Goal: Task Accomplishment & Management: Manage account settings

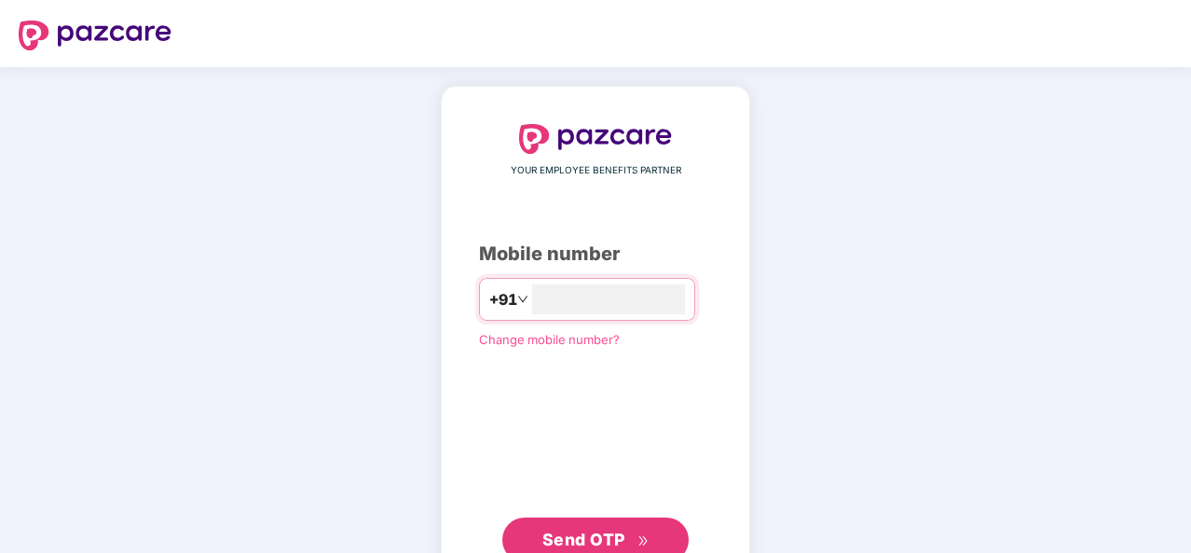
type input "**********"
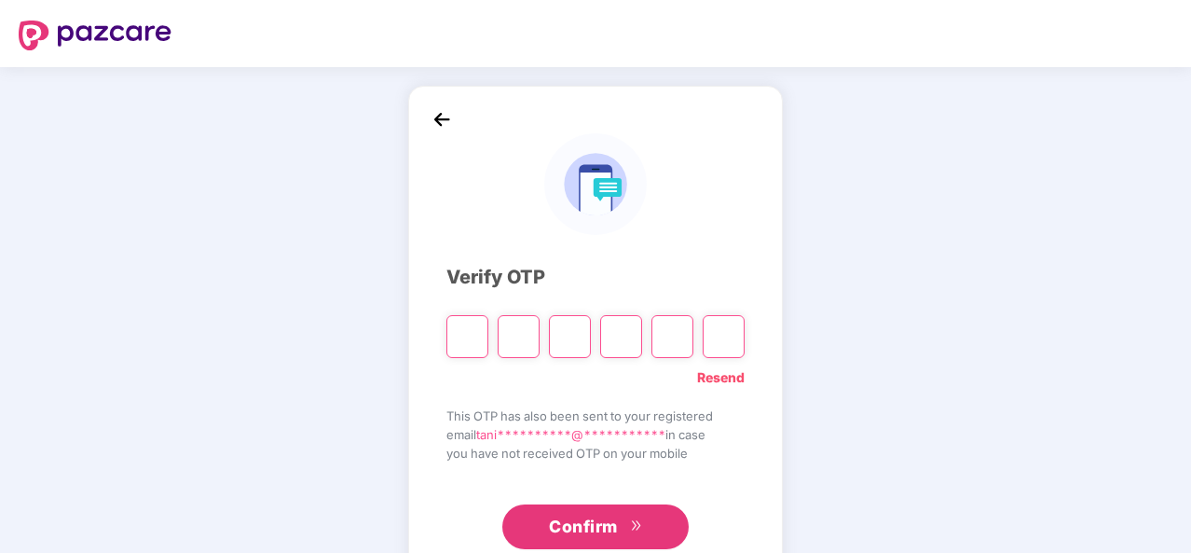
type input "*"
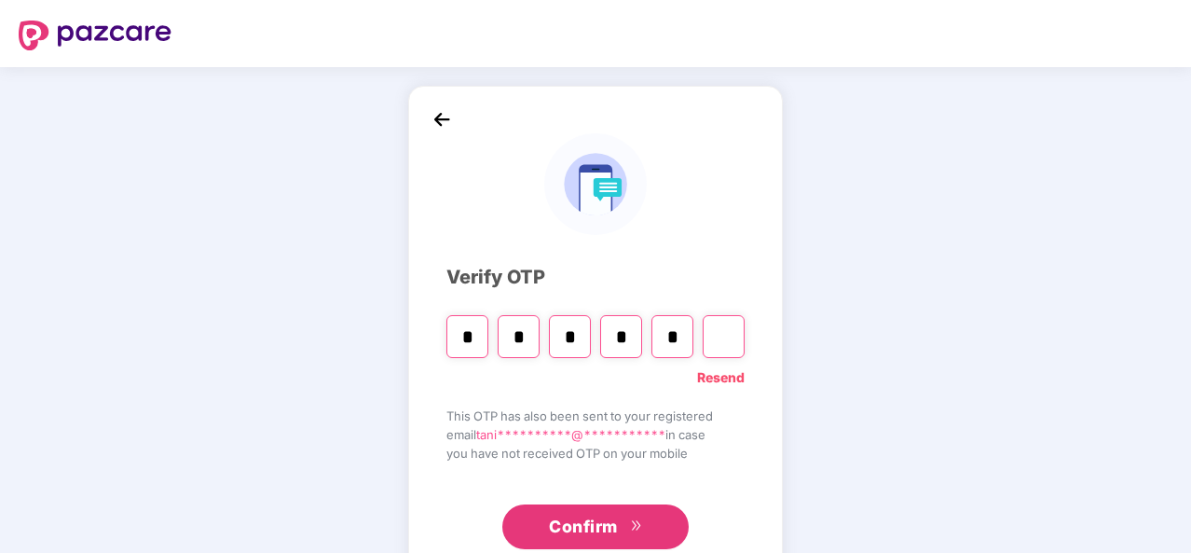
type input "*"
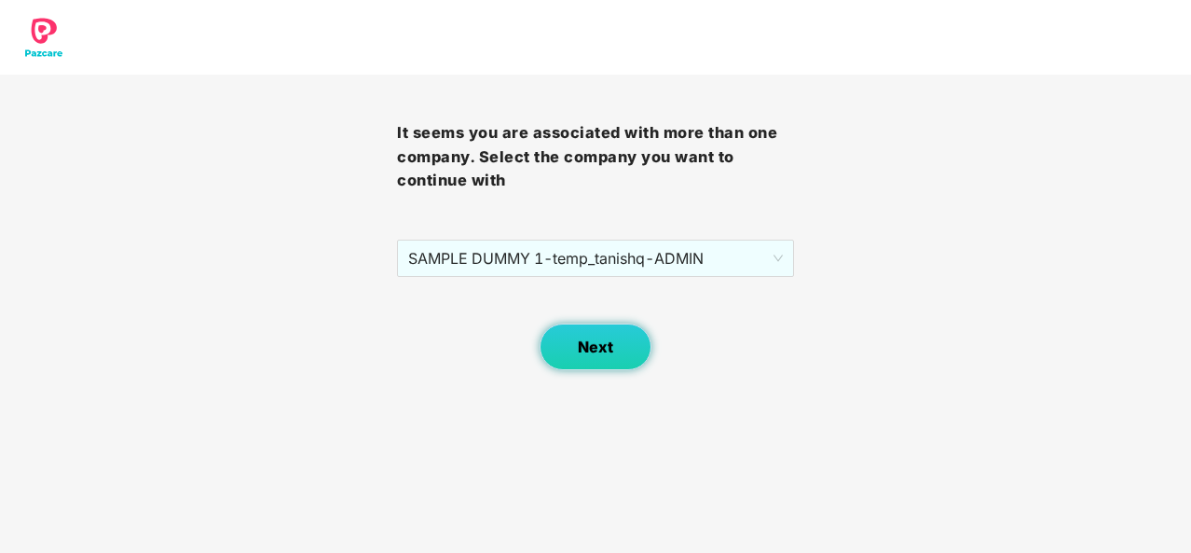
click at [623, 347] on button "Next" at bounding box center [596, 346] width 112 height 47
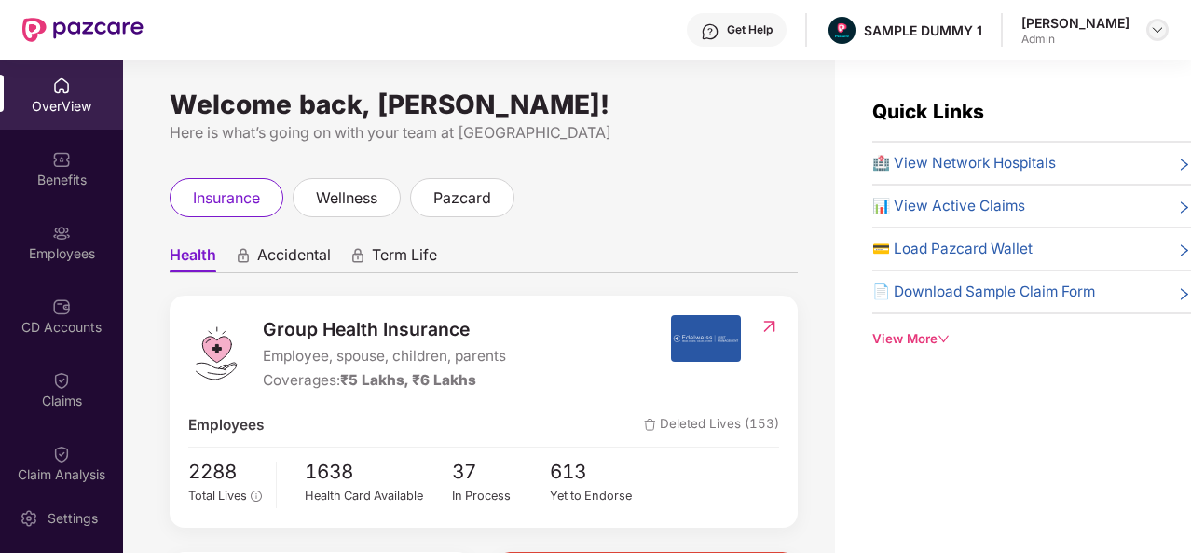
click at [1154, 30] on img at bounding box center [1157, 29] width 15 height 15
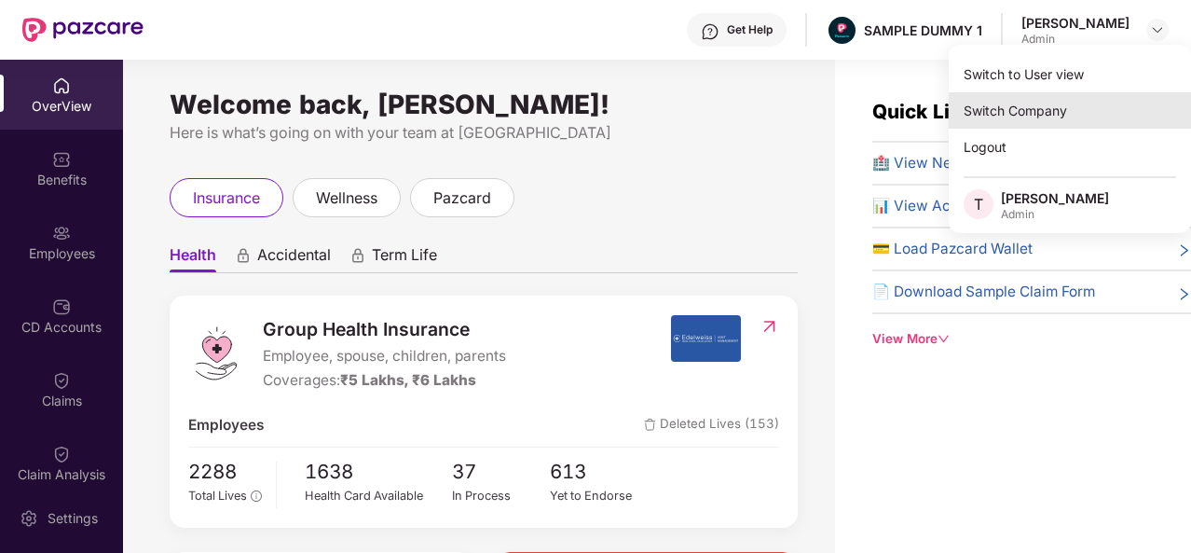
click at [1024, 118] on div "Switch Company" at bounding box center [1070, 110] width 242 height 36
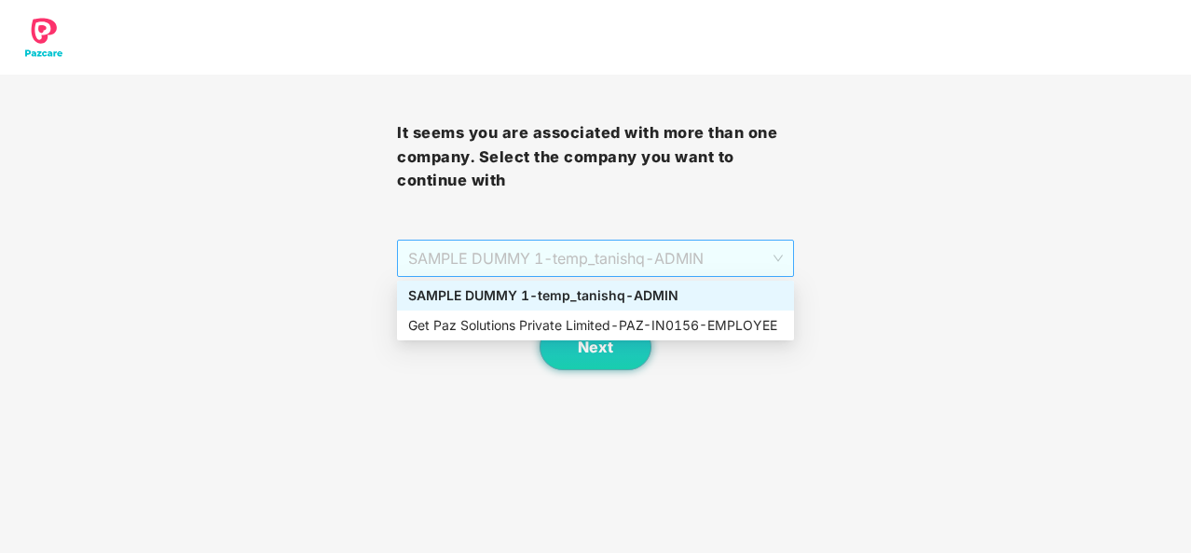
click at [746, 254] on span "SAMPLE DUMMY 1 - temp_tanishq - ADMIN" at bounding box center [595, 257] width 375 height 35
click at [697, 327] on div "Get Paz Solutions Private Limited - PAZ-IN0156 - EMPLOYEE" at bounding box center [595, 325] width 375 height 21
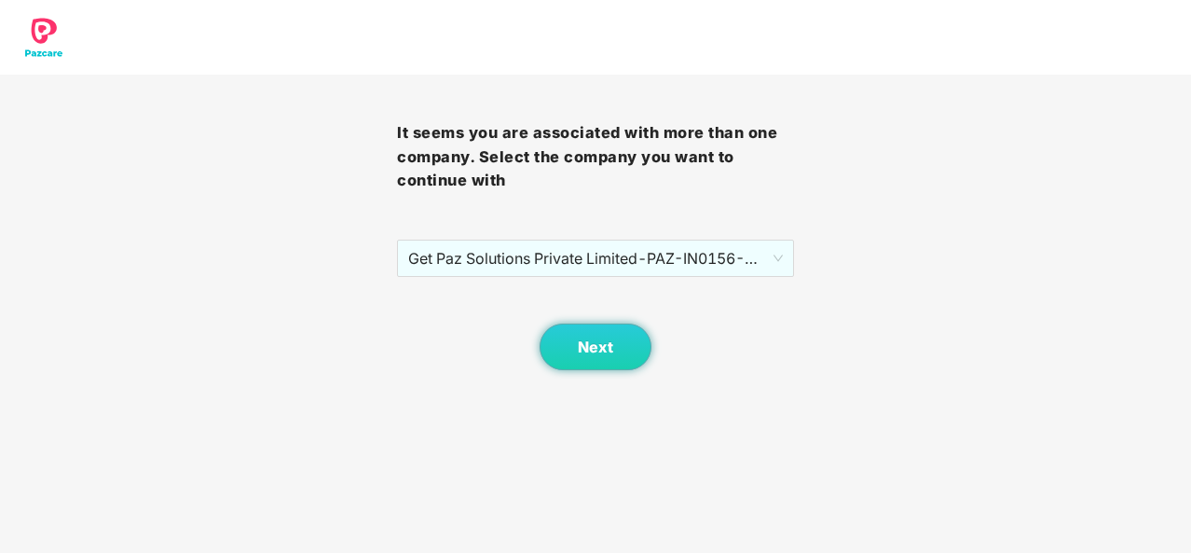
click at [614, 322] on div "Next" at bounding box center [595, 323] width 397 height 93
click at [611, 335] on button "Next" at bounding box center [596, 346] width 112 height 47
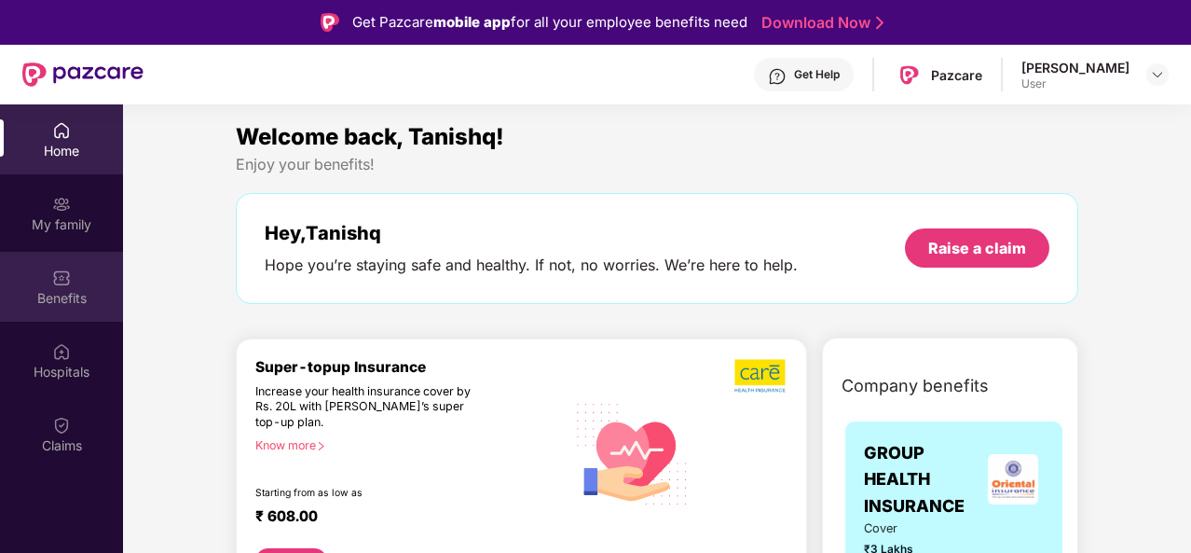
click at [67, 273] on img at bounding box center [61, 277] width 19 height 19
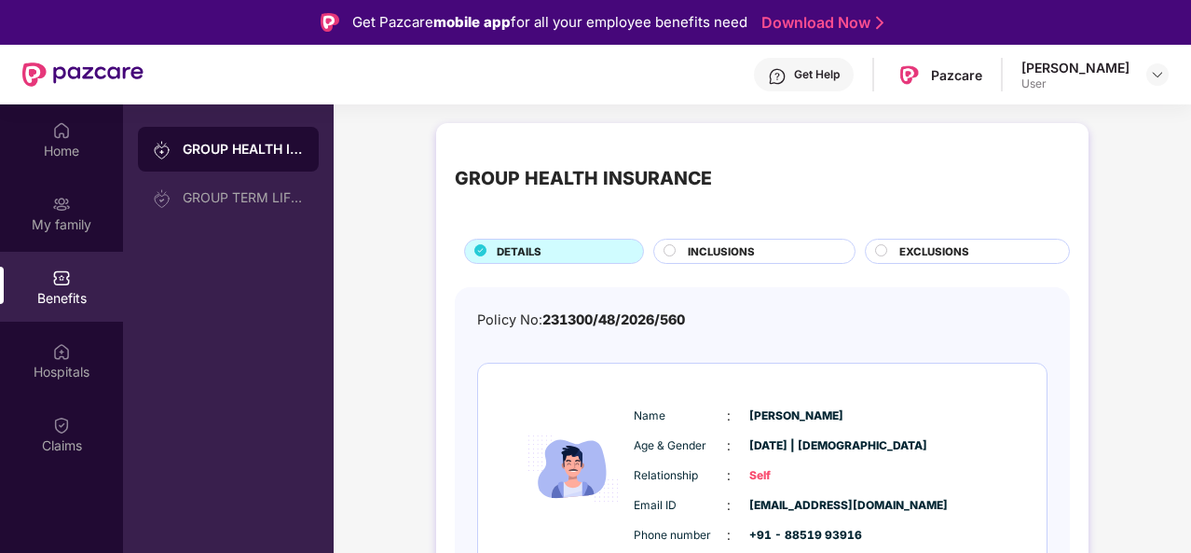
click at [257, 152] on div "GROUP HEALTH INSURANCE" at bounding box center [243, 149] width 121 height 19
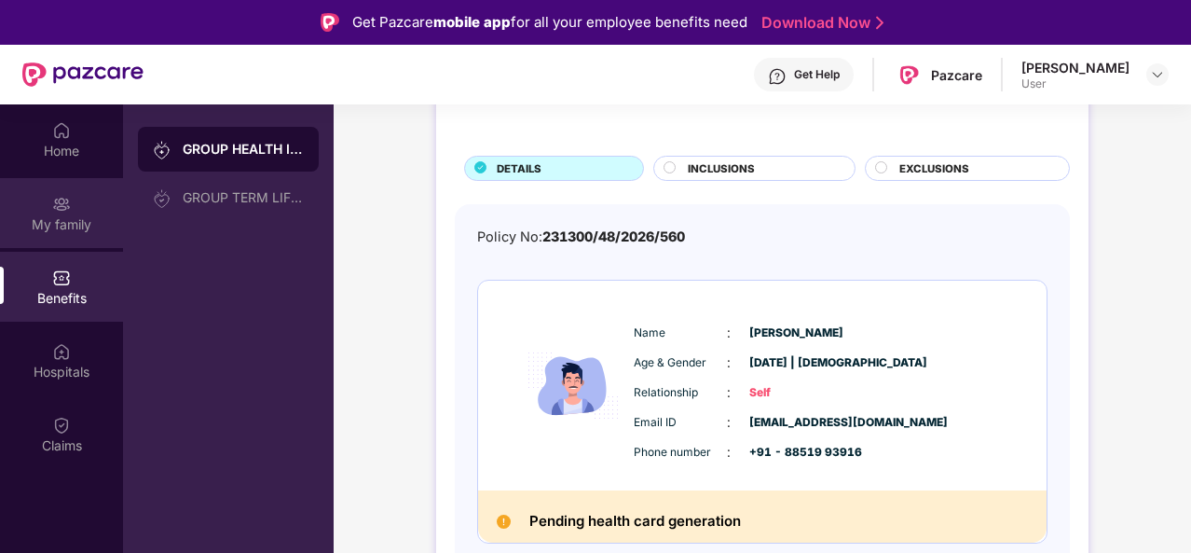
click at [84, 190] on div "My family" at bounding box center [61, 213] width 123 height 70
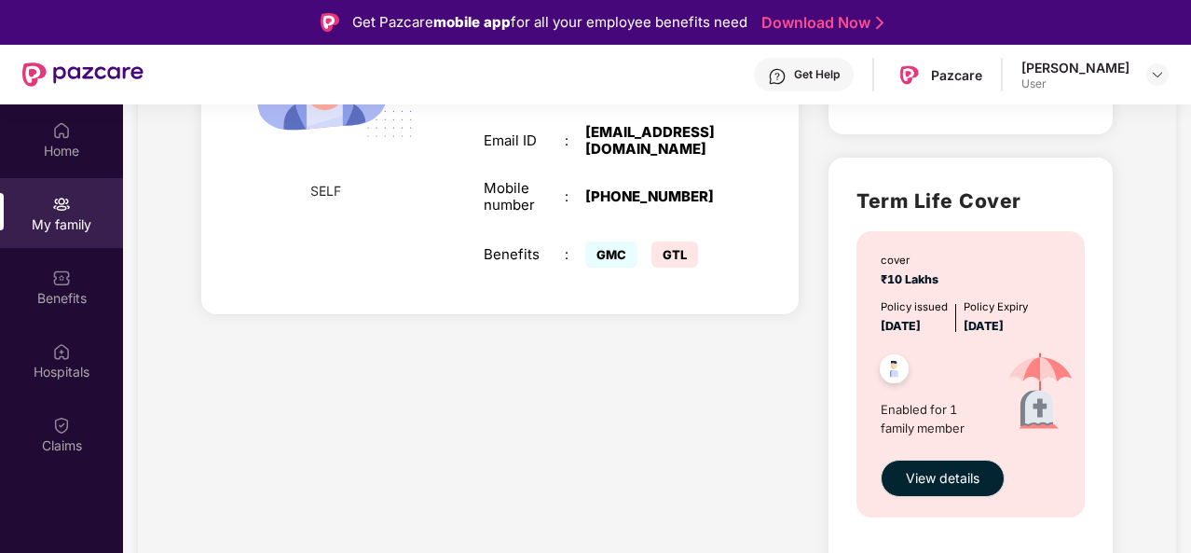
scroll to position [0, 0]
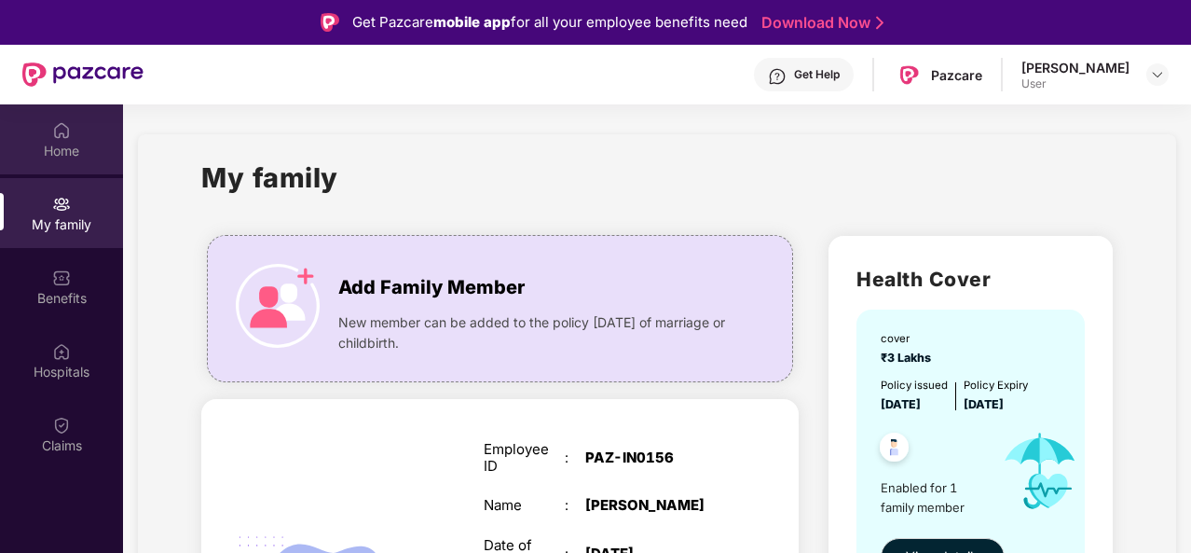
click at [119, 120] on div "Home" at bounding box center [61, 139] width 123 height 70
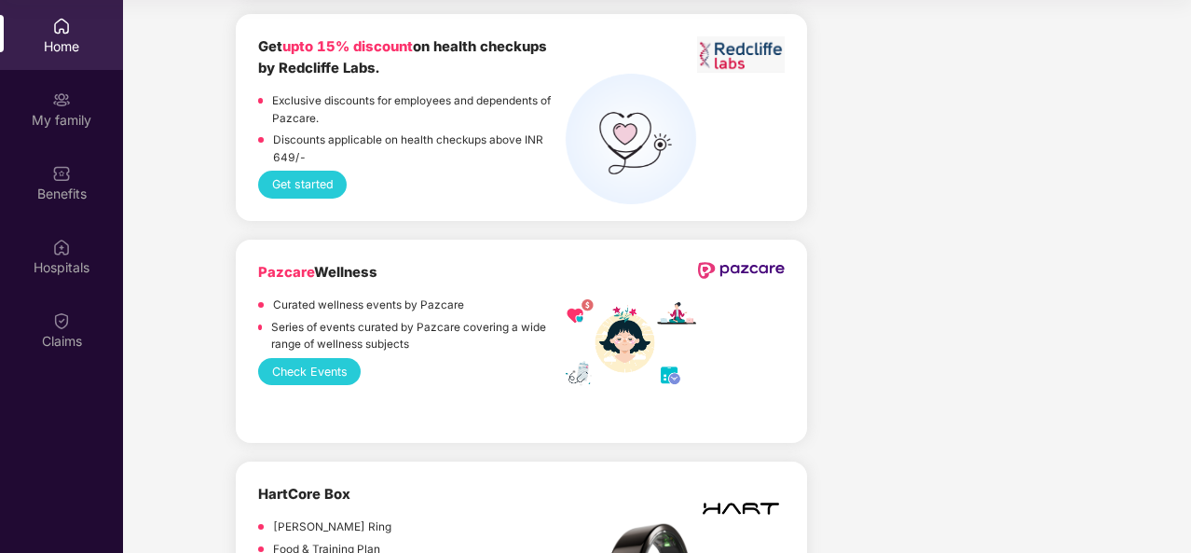
scroll to position [5286, 0]
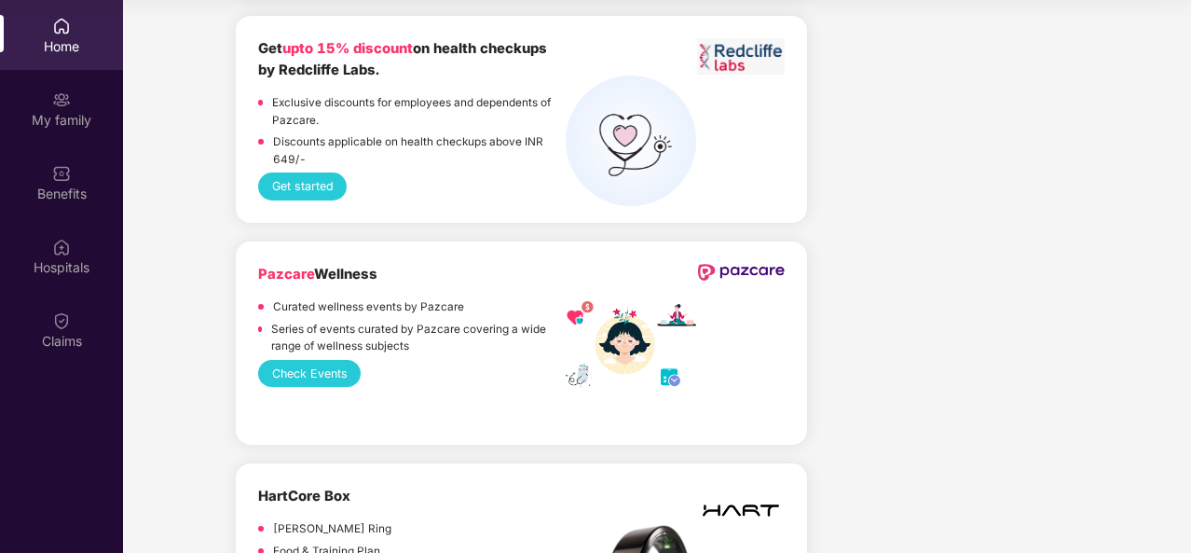
click at [326, 360] on button "Check Events" at bounding box center [309, 373] width 103 height 27
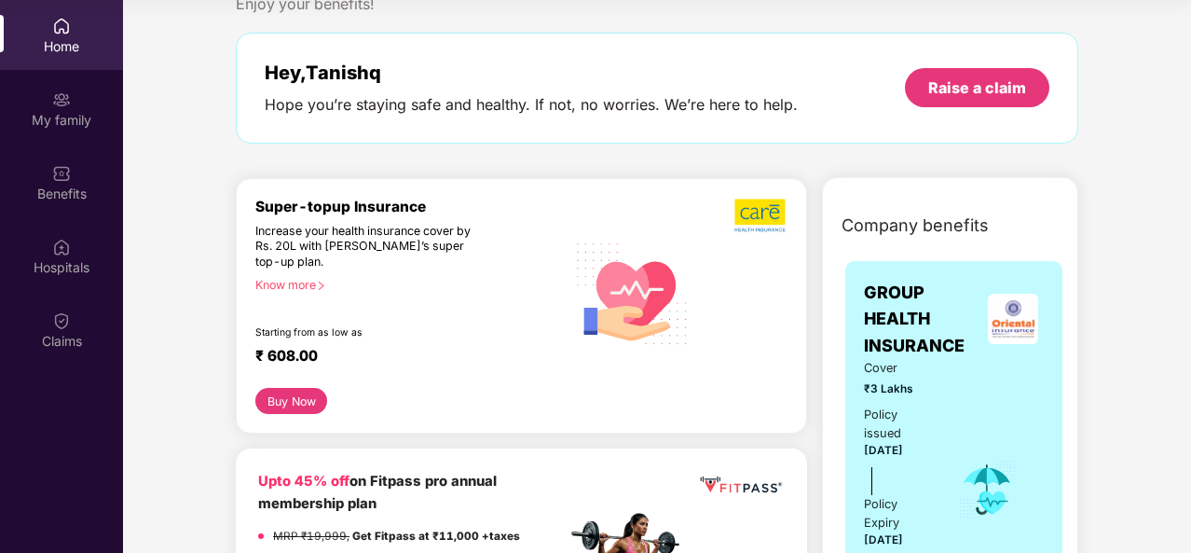
scroll to position [0, 0]
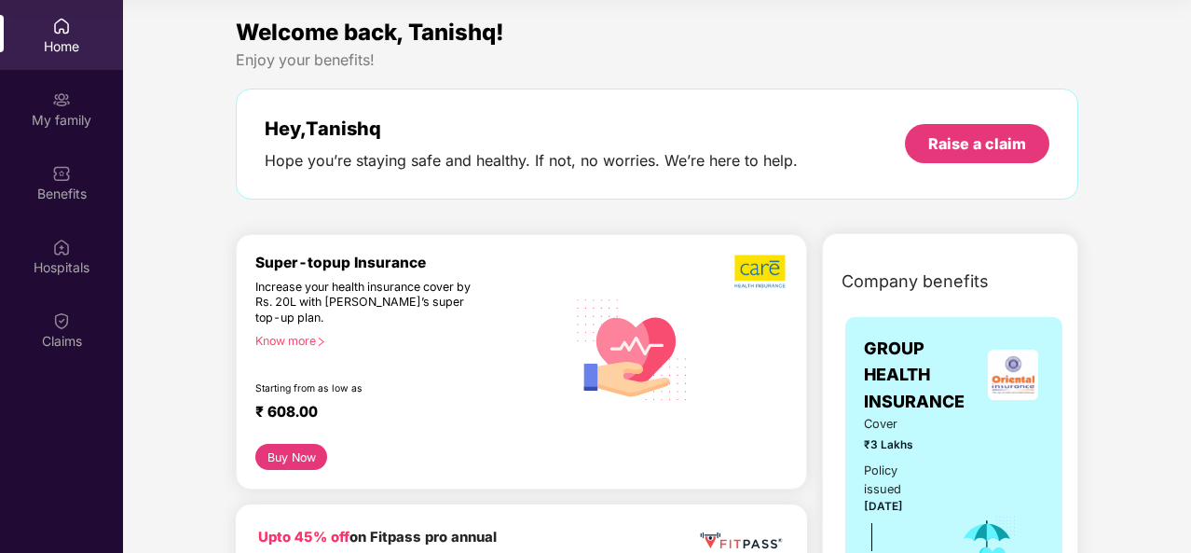
click at [76, 58] on div "Home" at bounding box center [61, 35] width 123 height 70
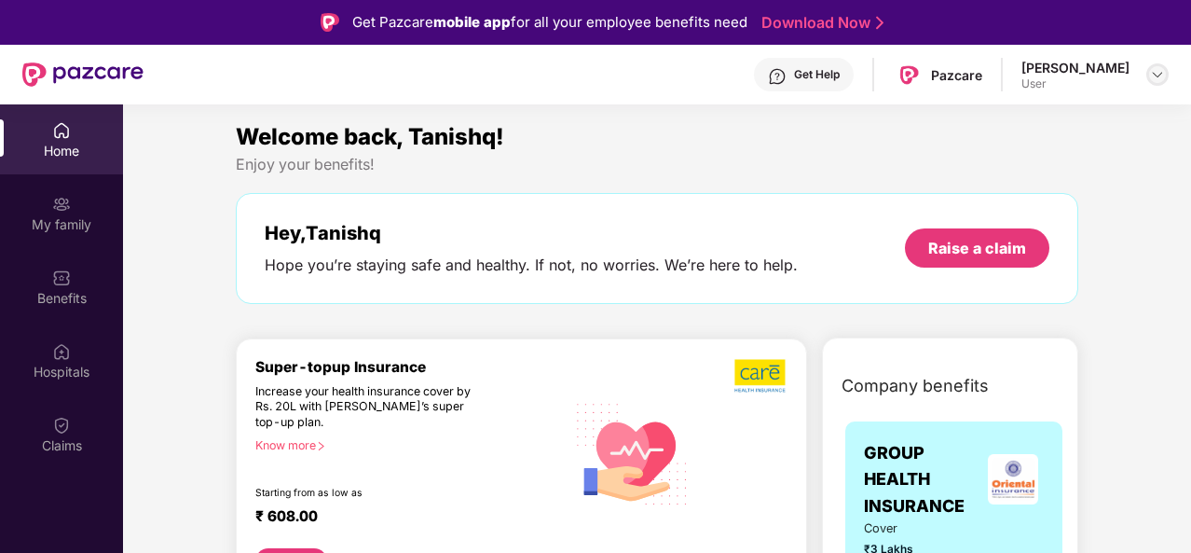
click at [1165, 76] on div at bounding box center [1157, 74] width 22 height 22
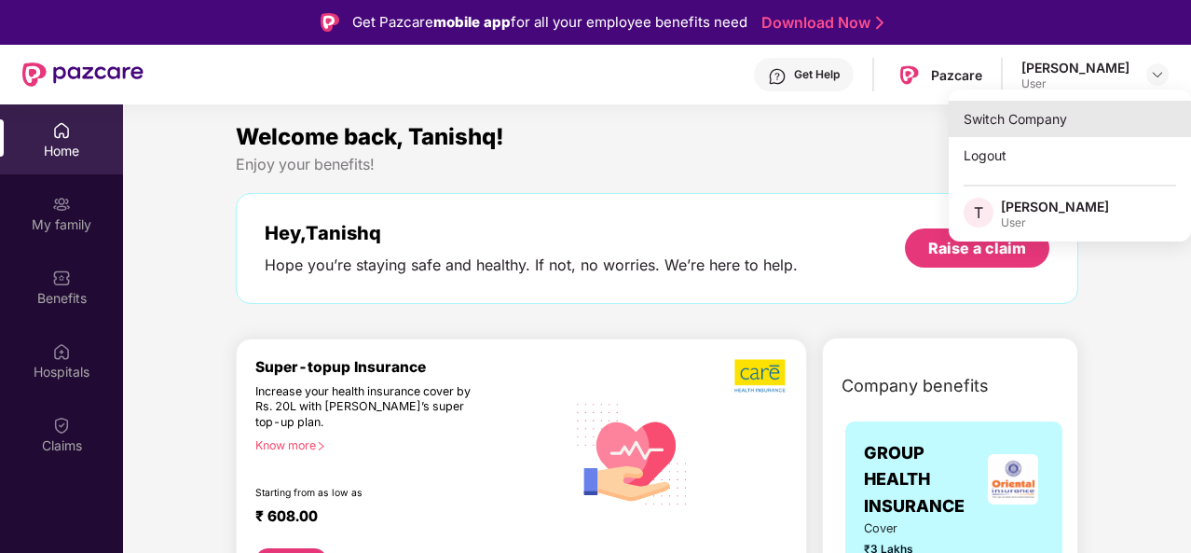
click at [1028, 130] on div "Switch Company" at bounding box center [1070, 119] width 242 height 36
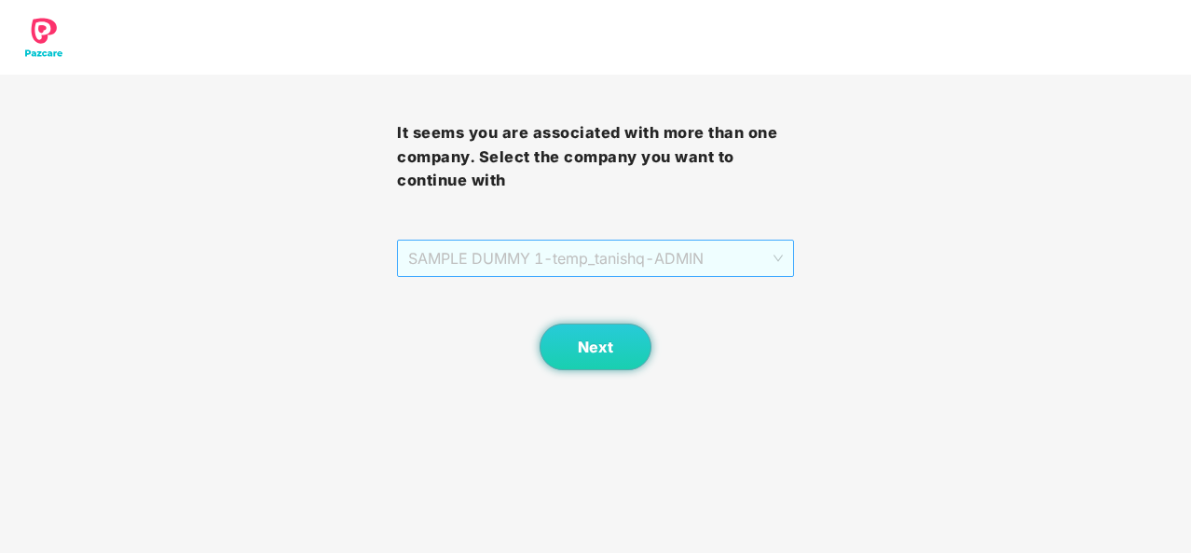
click at [730, 268] on span "SAMPLE DUMMY 1 - temp_tanishq - ADMIN" at bounding box center [595, 257] width 375 height 35
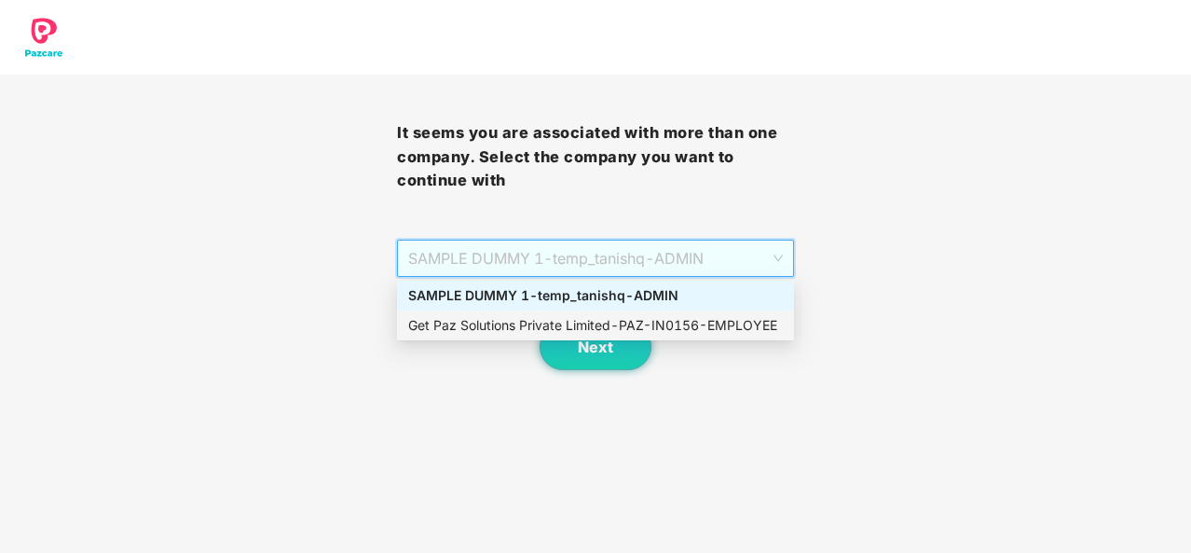
click at [614, 328] on div "Get Paz Solutions Private Limited - PAZ-IN0156 - EMPLOYEE" at bounding box center [595, 325] width 375 height 21
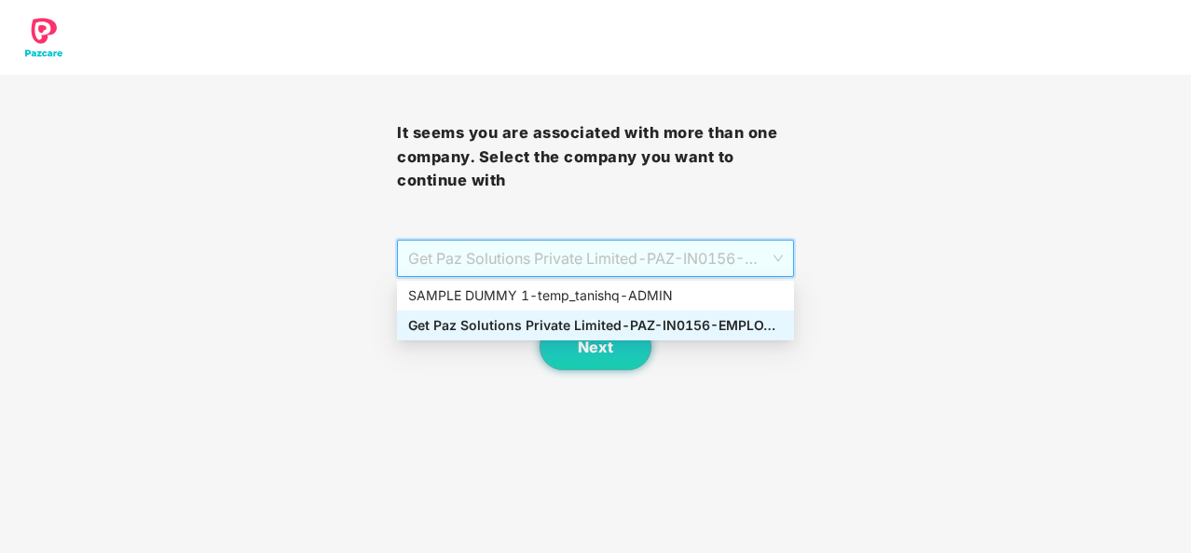
click at [656, 252] on span "Get Paz Solutions Private Limited - PAZ-IN0156 - EMPLOYEE" at bounding box center [595, 257] width 375 height 35
click at [540, 294] on div "SAMPLE DUMMY 1 - temp_tanishq - ADMIN" at bounding box center [595, 295] width 375 height 21
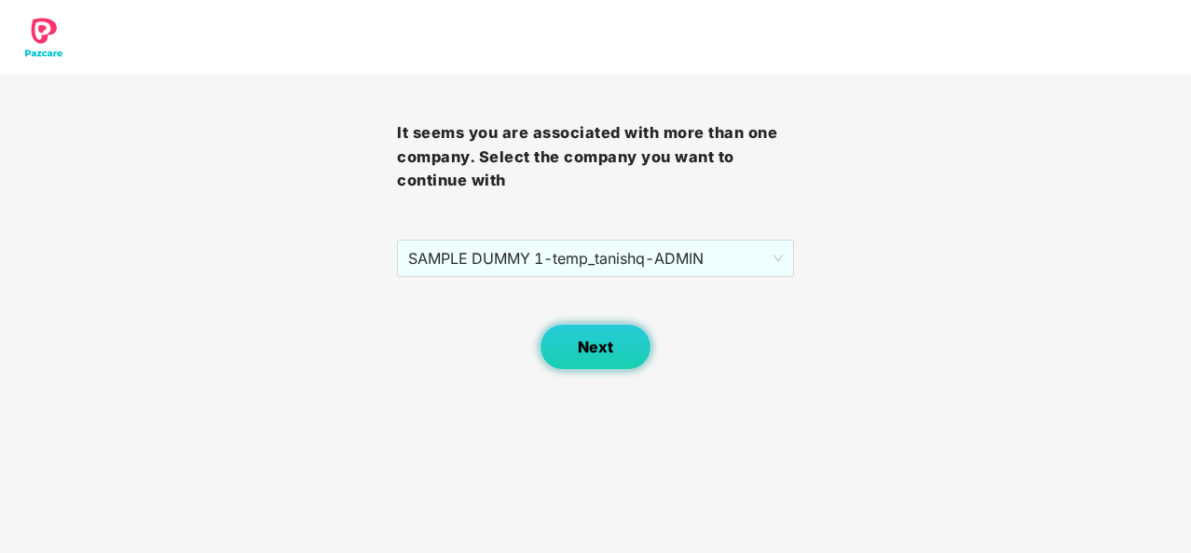
click at [589, 344] on span "Next" at bounding box center [595, 347] width 35 height 18
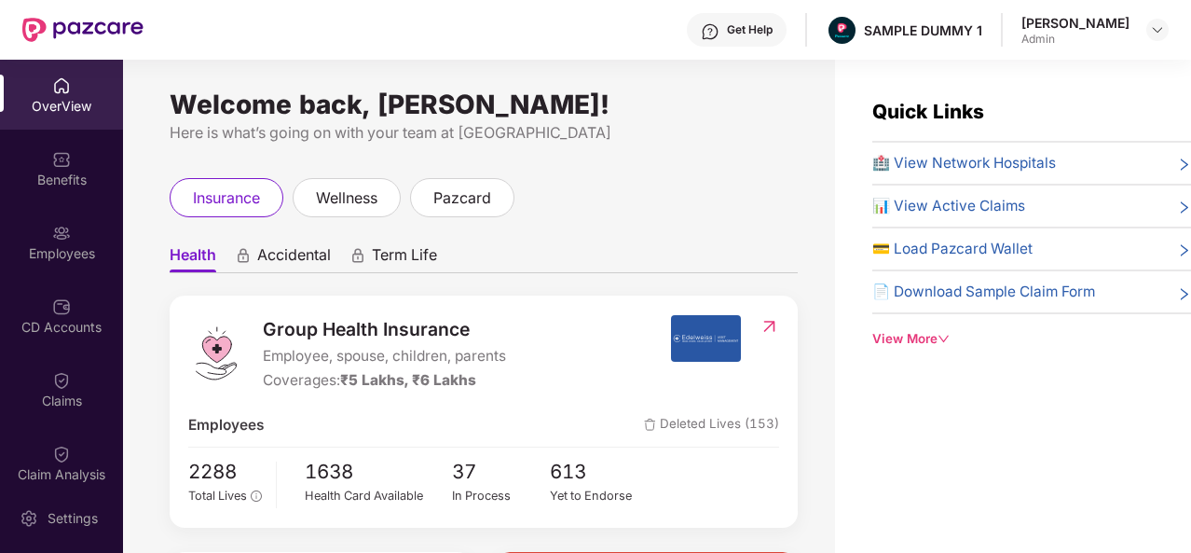
click at [1139, 30] on div "[PERSON_NAME] Admin" at bounding box center [1094, 30] width 147 height 33
click at [1160, 29] on img at bounding box center [1157, 29] width 15 height 15
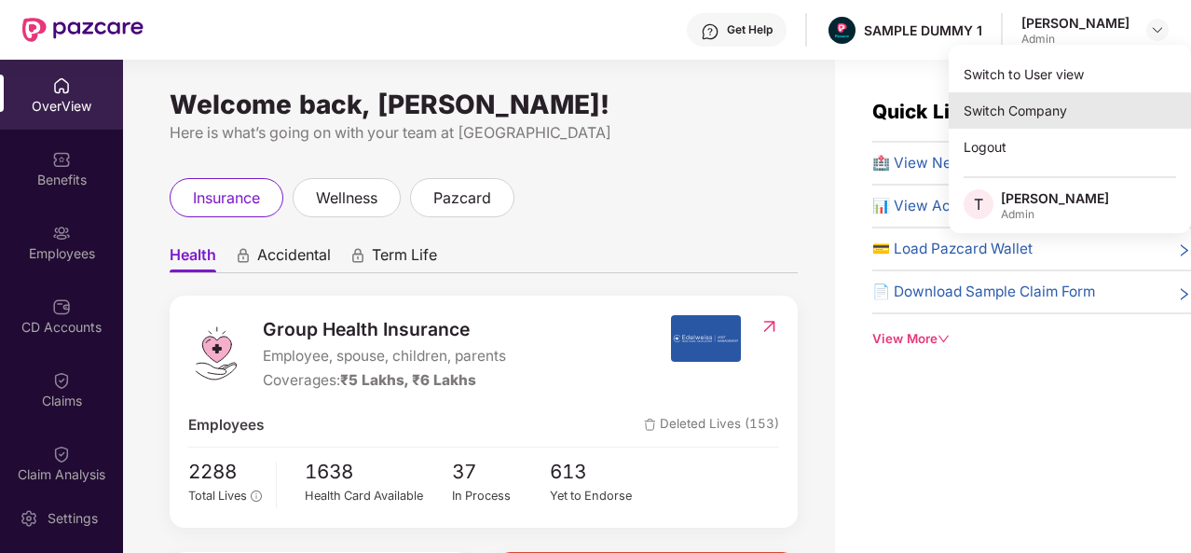
click at [1044, 113] on div "Switch Company" at bounding box center [1070, 110] width 242 height 36
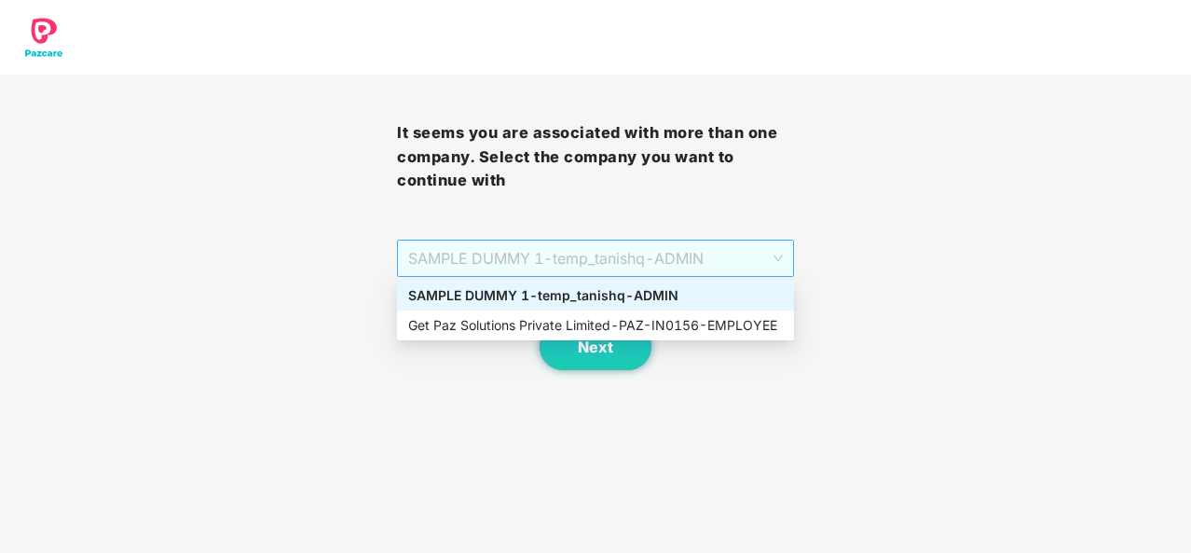
click at [768, 264] on span "SAMPLE DUMMY 1 - temp_tanishq - ADMIN" at bounding box center [595, 257] width 375 height 35
click at [706, 331] on div "Get Paz Solutions Private Limited - PAZ-IN0156 - EMPLOYEE" at bounding box center [595, 325] width 375 height 21
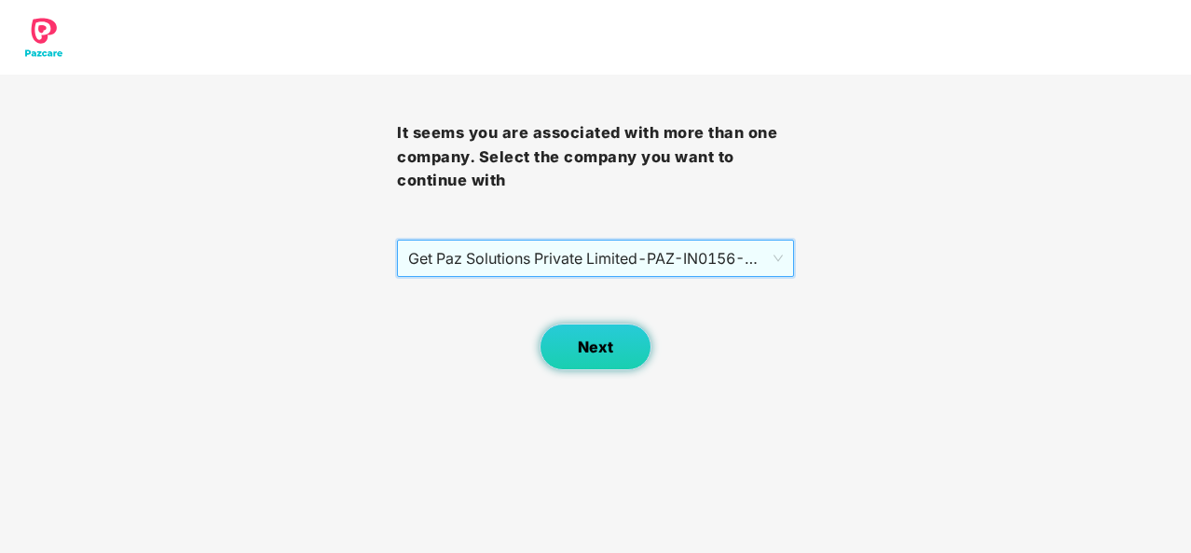
click at [608, 336] on button "Next" at bounding box center [596, 346] width 112 height 47
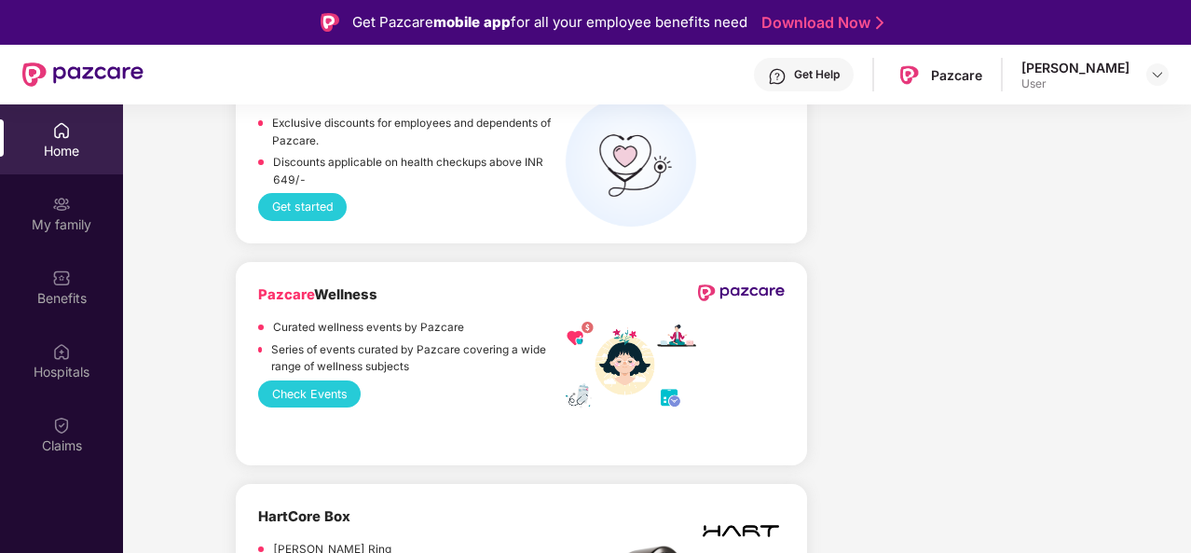
scroll to position [5370, 0]
click at [331, 380] on button "Check Events" at bounding box center [309, 393] width 103 height 27
